Goal: Information Seeking & Learning: Find specific fact

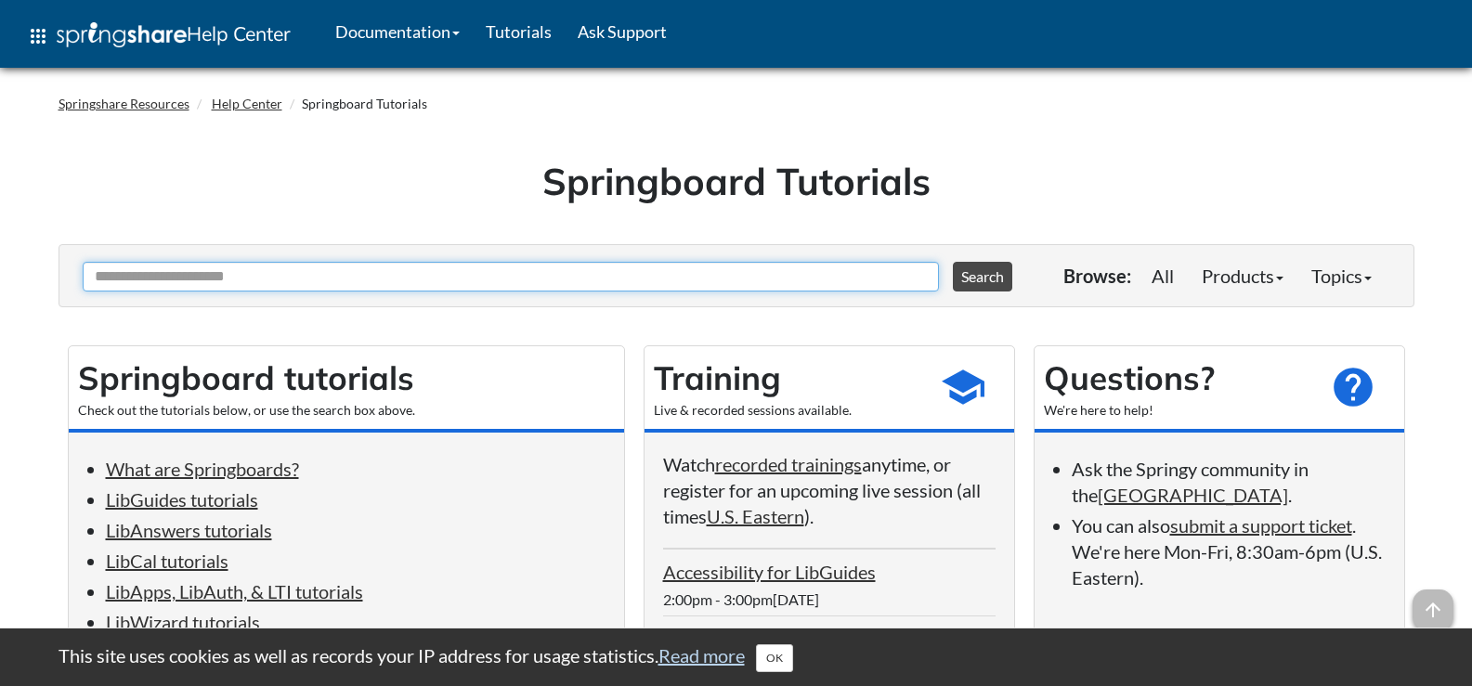
click at [144, 275] on input "Ask Another Question" at bounding box center [511, 277] width 856 height 30
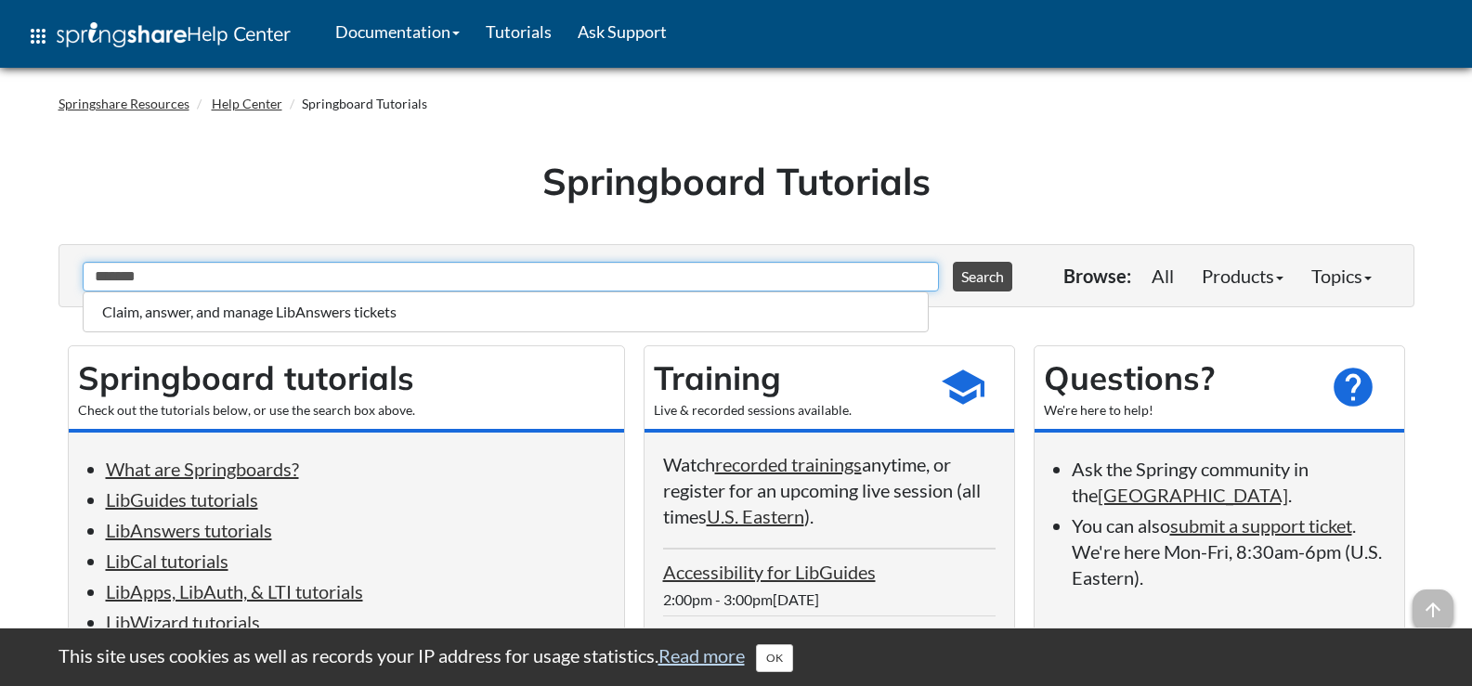
drag, startPoint x: 195, startPoint y: 277, endPoint x: 16, endPoint y: 250, distance: 181.2
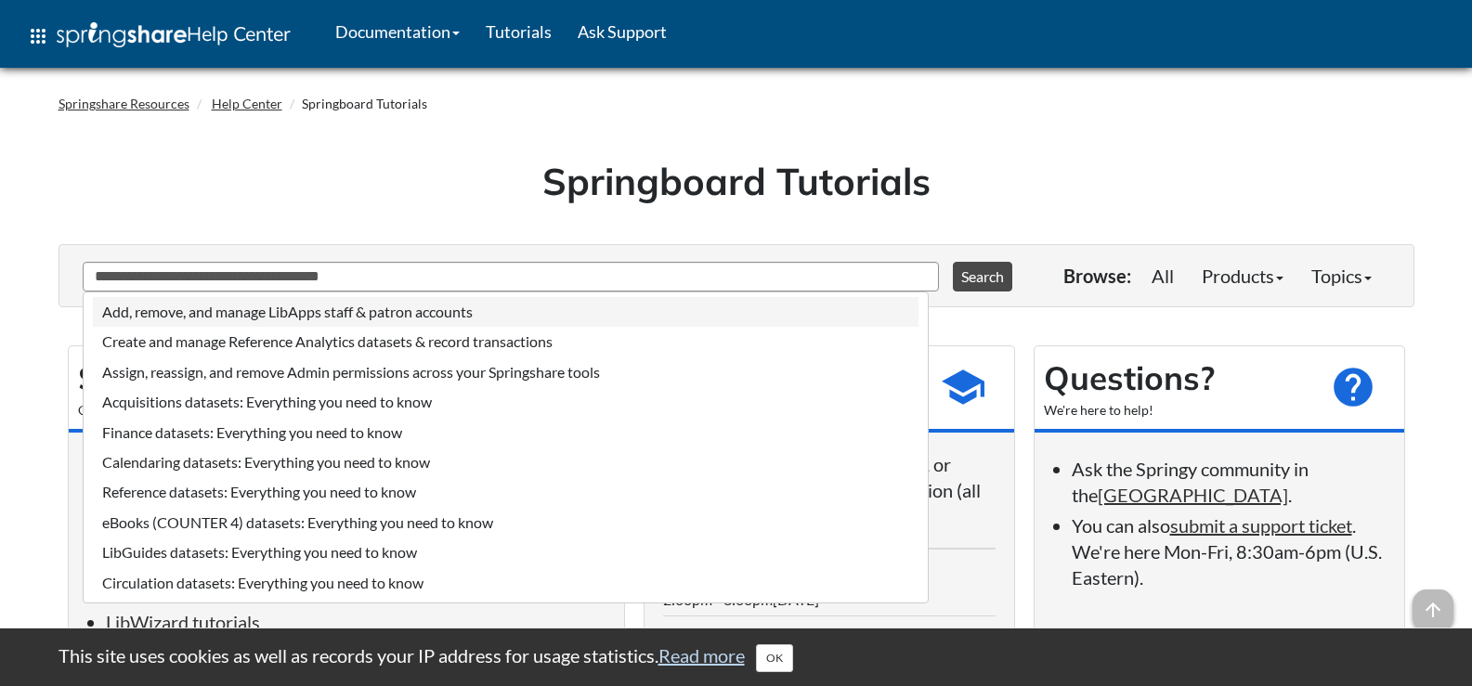
click at [266, 310] on li "Add, remove, and manage LibApps staff & patron accounts" at bounding box center [505, 312] width 825 height 30
type input "**********"
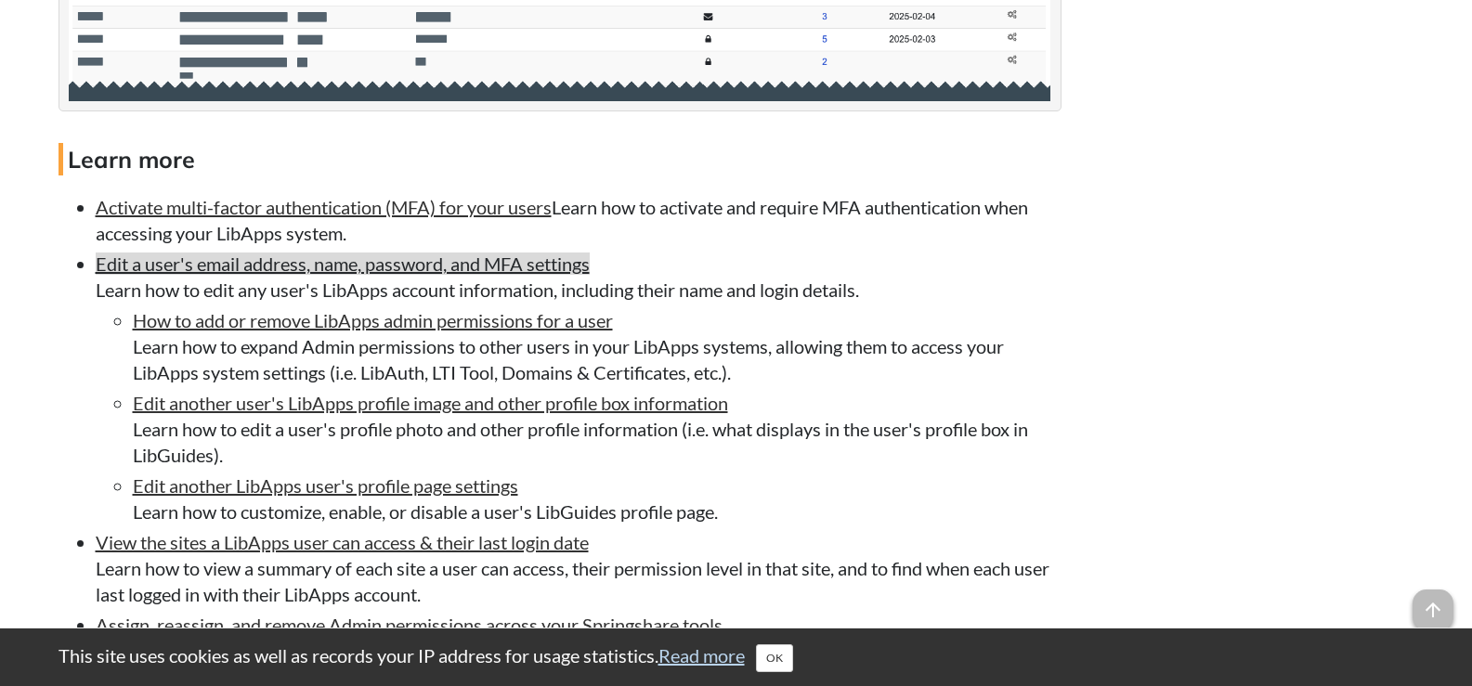
scroll to position [3064, 0]
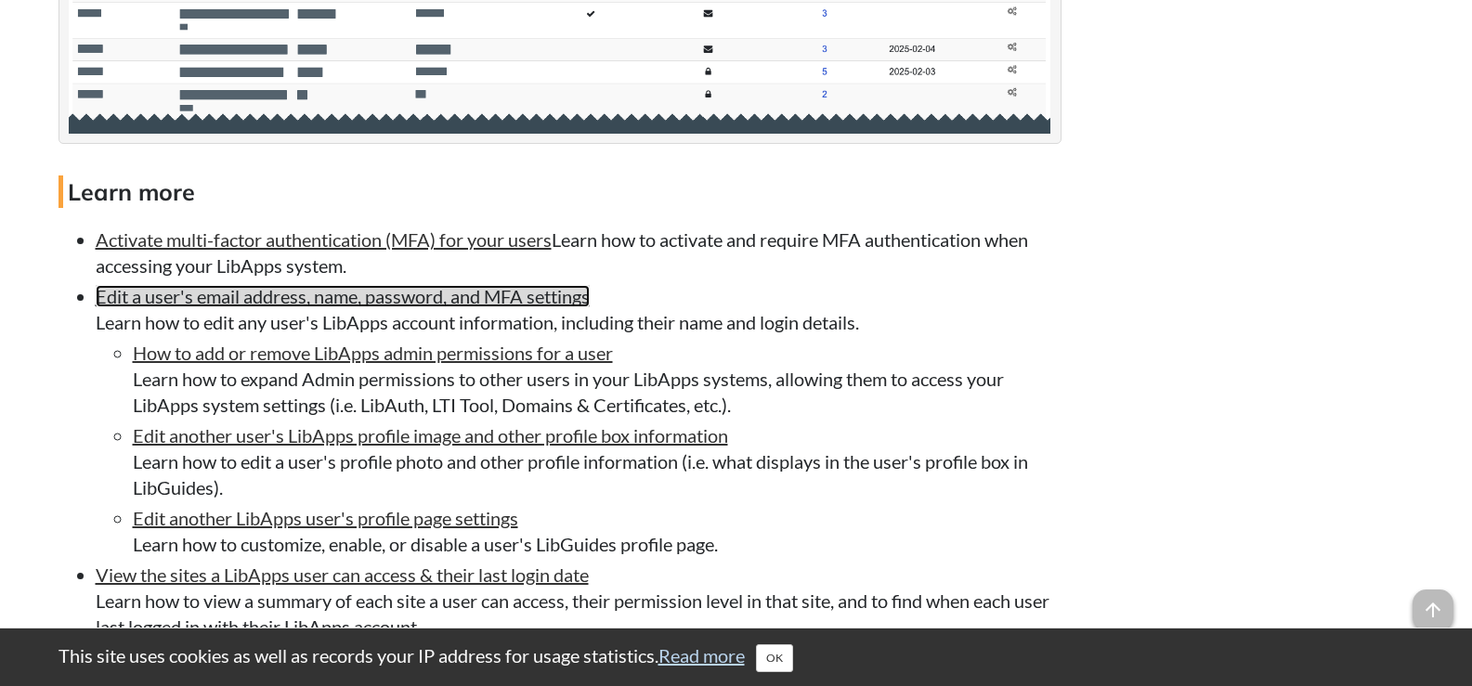
click at [348, 307] on link "Edit a user's email address, name, password, and MFA settings" at bounding box center [343, 296] width 494 height 22
